Goal: Task Accomplishment & Management: Manage account settings

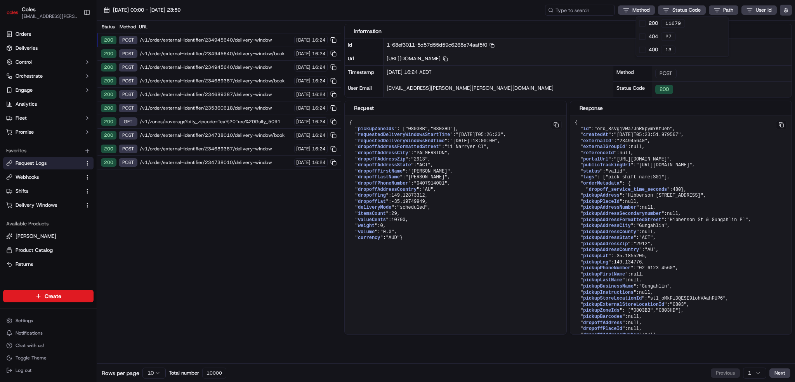
drag, startPoint x: 36, startPoint y: 36, endPoint x: 696, endPoint y: 352, distance: 731.3
click at [36, 36] on html "Coles [EMAIL_ADDRESS][PERSON_NAME][PERSON_NAME][DOMAIN_NAME] Toggle Sidebar Ord…" at bounding box center [397, 191] width 795 height 382
click at [21, 35] on span "Orders" at bounding box center [24, 34] width 16 height 7
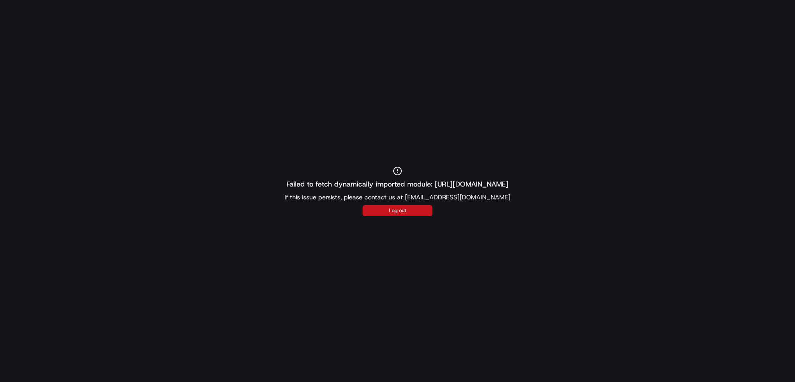
click at [386, 209] on button "Log out" at bounding box center [398, 210] width 70 height 11
